Goal: Task Accomplishment & Management: Use online tool/utility

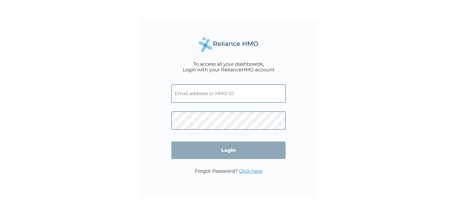
click at [195, 91] on input "text" at bounding box center [229, 94] width 114 height 18
type input "EIS/10703/A"
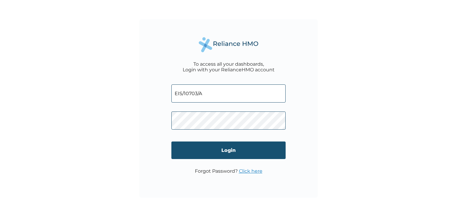
click at [245, 152] on input "Login" at bounding box center [229, 151] width 114 height 18
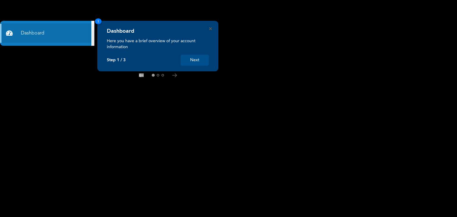
click at [200, 62] on button "Next" at bounding box center [195, 60] width 28 height 11
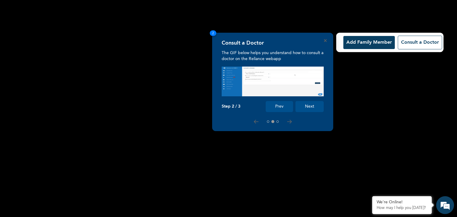
click at [314, 110] on button "Next" at bounding box center [310, 106] width 28 height 11
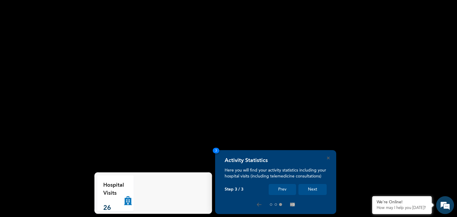
click at [313, 191] on button "Next" at bounding box center [313, 189] width 28 height 11
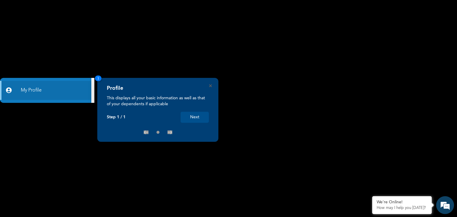
click at [197, 116] on button "Next" at bounding box center [195, 117] width 28 height 11
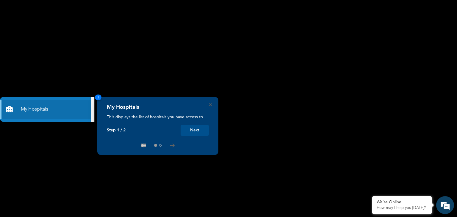
click at [195, 135] on button "Next" at bounding box center [195, 130] width 28 height 11
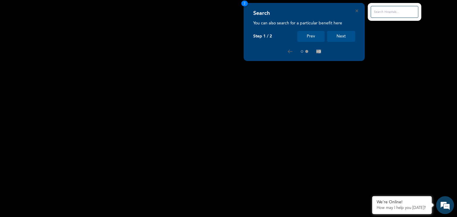
click at [340, 35] on button "Next" at bounding box center [341, 36] width 28 height 11
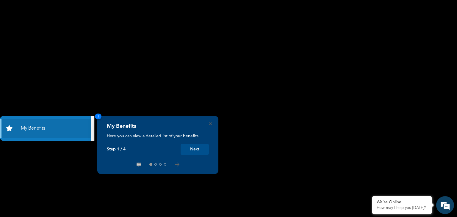
click at [197, 150] on button "Next" at bounding box center [195, 149] width 28 height 11
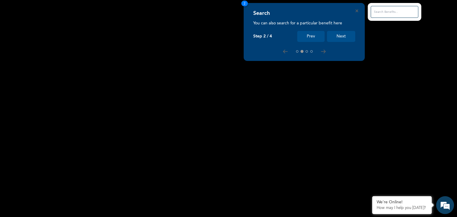
click at [340, 38] on button "Next" at bounding box center [341, 36] width 28 height 11
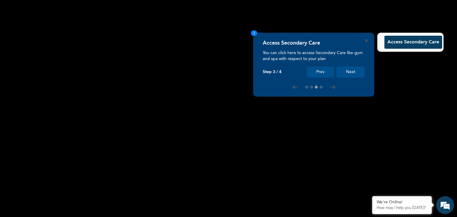
click at [347, 71] on button "Next" at bounding box center [351, 72] width 28 height 11
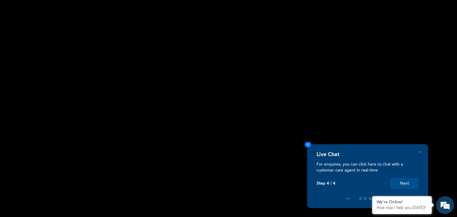
click at [406, 184] on button "Next" at bounding box center [405, 183] width 28 height 11
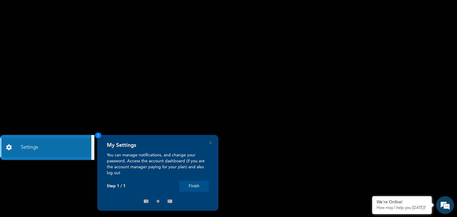
click at [197, 188] on button "Finish" at bounding box center [194, 186] width 30 height 11
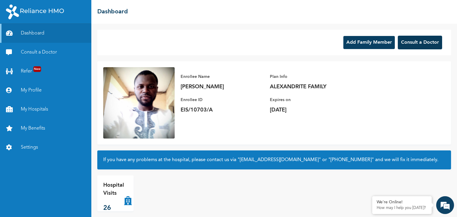
click at [409, 37] on button "Consult a Doctor" at bounding box center [420, 43] width 44 height 14
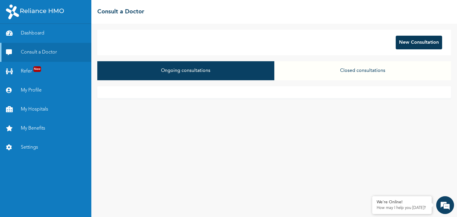
click at [414, 47] on button "New Consultation" at bounding box center [419, 43] width 46 height 14
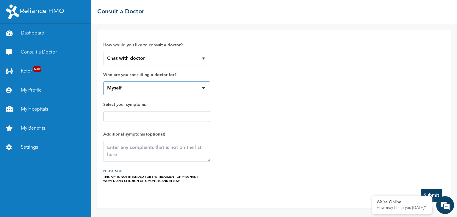
click at [208, 87] on select "Myself Uzoma Chimdindu Uzoma Zara Olachi Uzoma Ann Uzoma" at bounding box center [156, 89] width 107 height 14
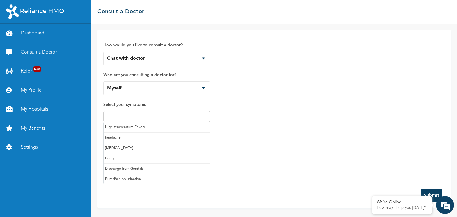
click at [145, 114] on input "text" at bounding box center [157, 116] width 104 height 7
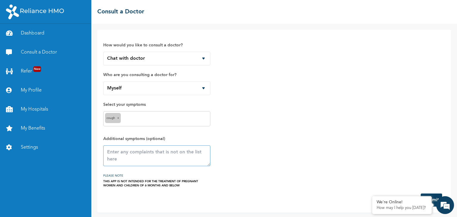
click at [129, 153] on textarea at bounding box center [156, 156] width 107 height 21
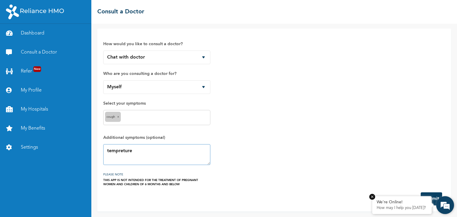
type textarea "tempreture"
click at [374, 198] on em at bounding box center [373, 197] width 6 height 6
